Goal: Navigation & Orientation: Find specific page/section

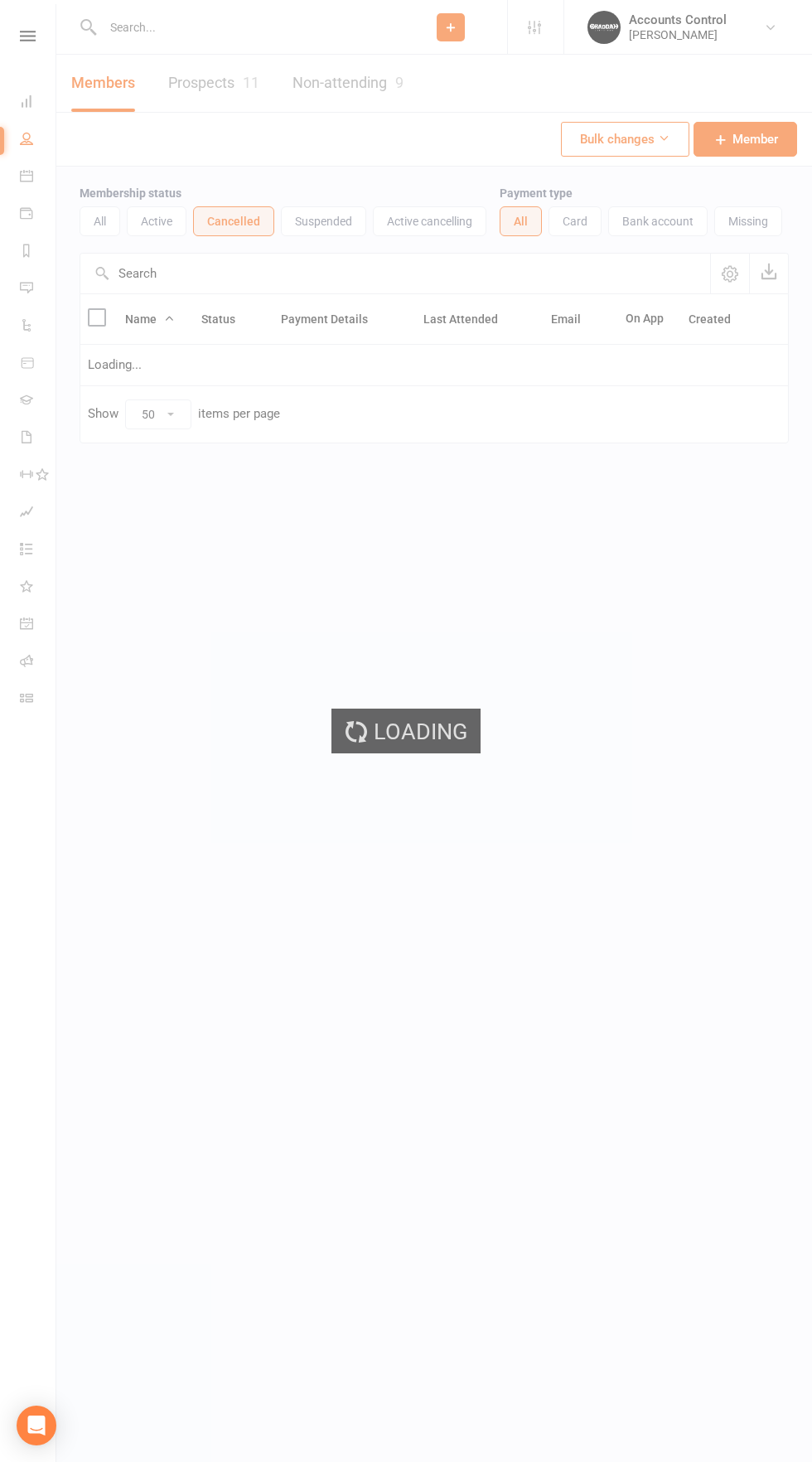
select select "50"
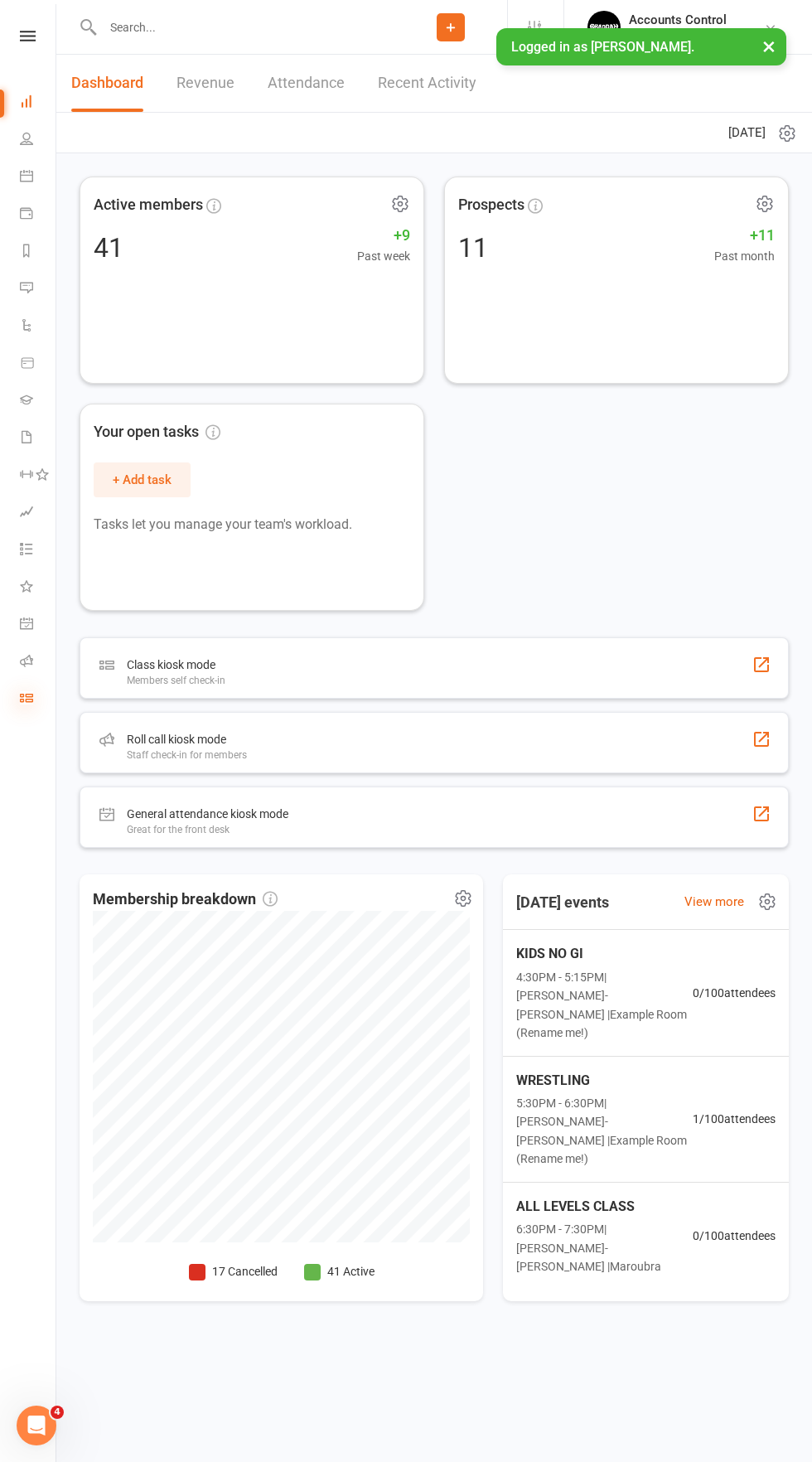
click at [29, 693] on icon at bounding box center [26, 697] width 13 height 13
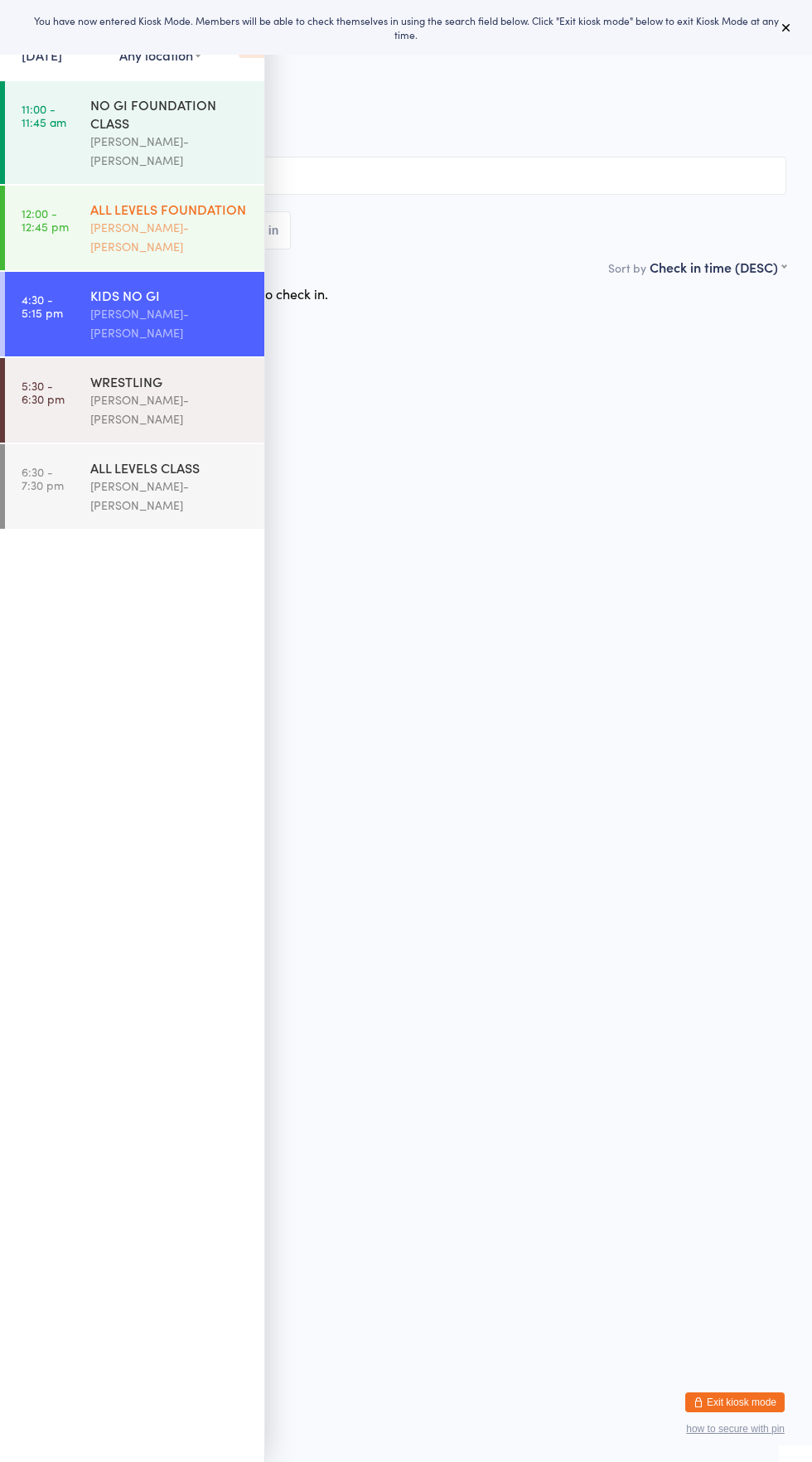
click at [76, 209] on link "12:00 - 12:45 pm ALL LEVELS FOUNDATION Braddah Jiu-Jitsu Maroubra" at bounding box center [134, 228] width 259 height 84
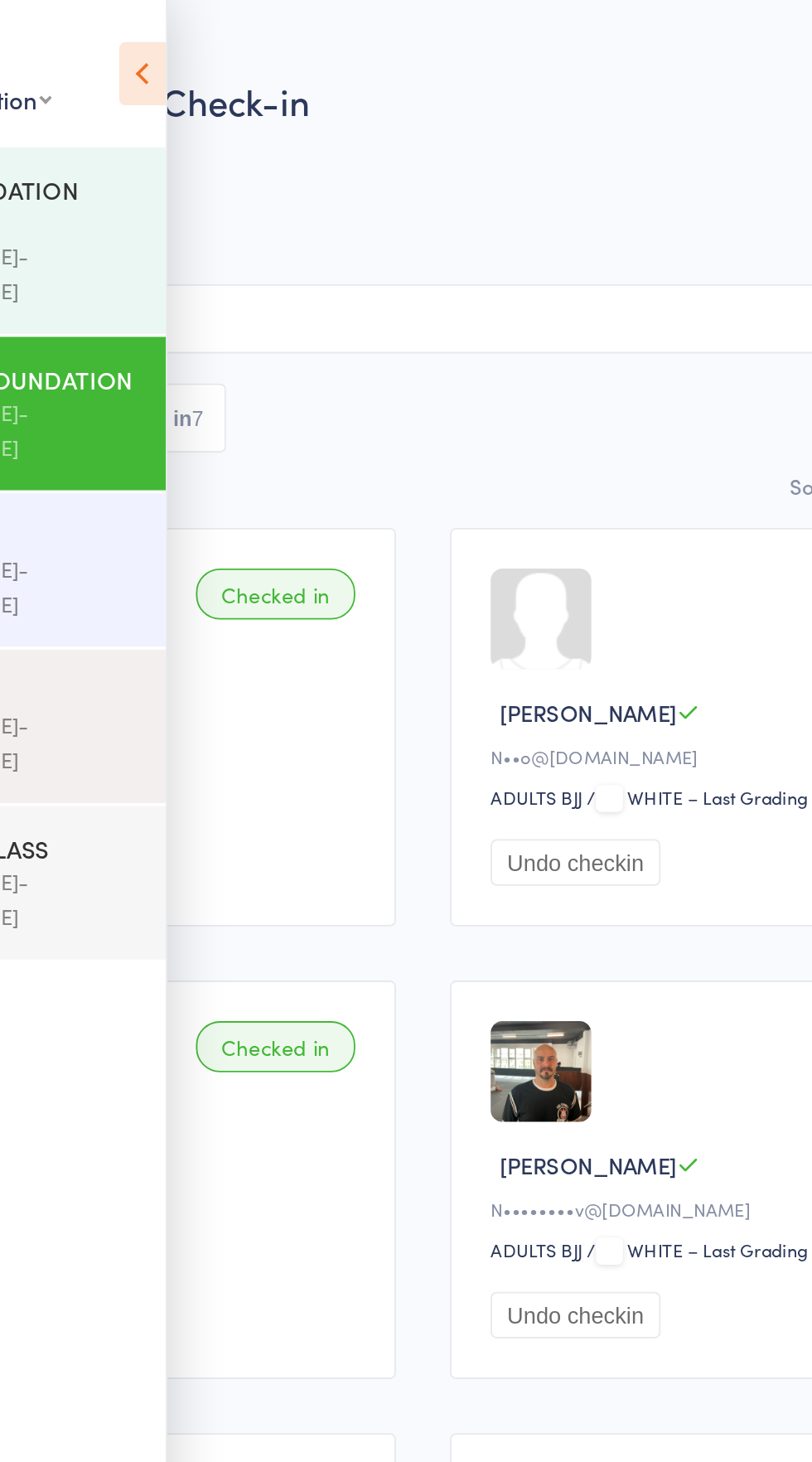
click at [239, 40] on icon at bounding box center [252, 41] width 26 height 34
